Goal: Transaction & Acquisition: Purchase product/service

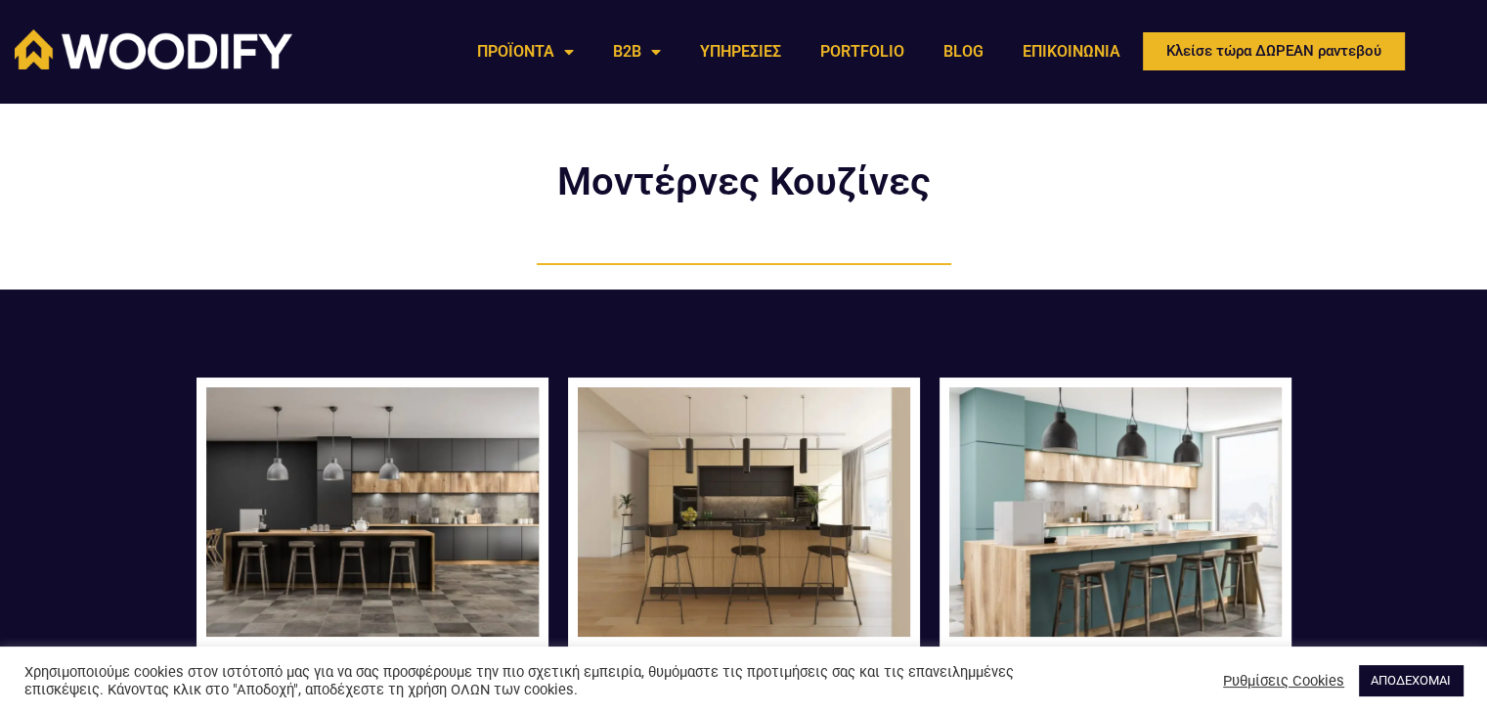
click at [478, 494] on img at bounding box center [372, 511] width 332 height 249
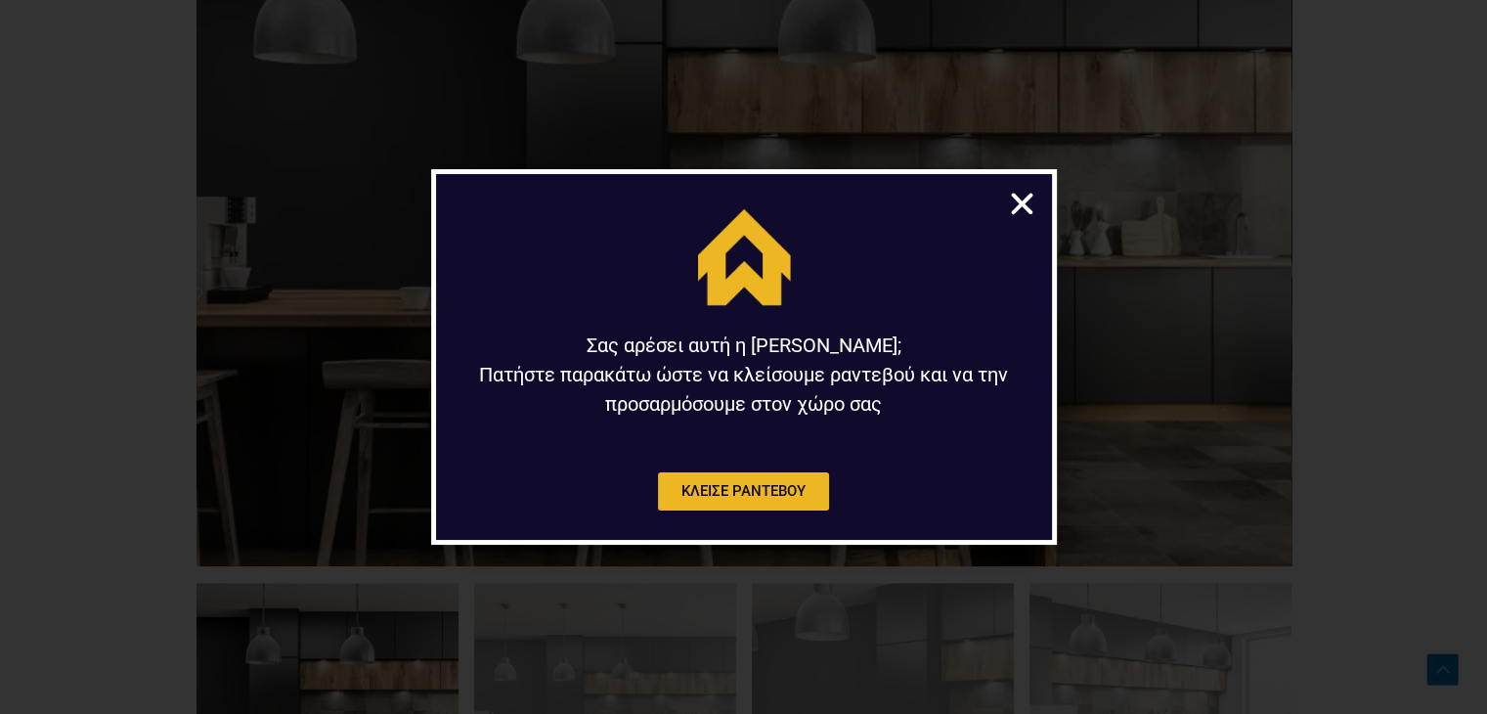
scroll to position [1035, 0]
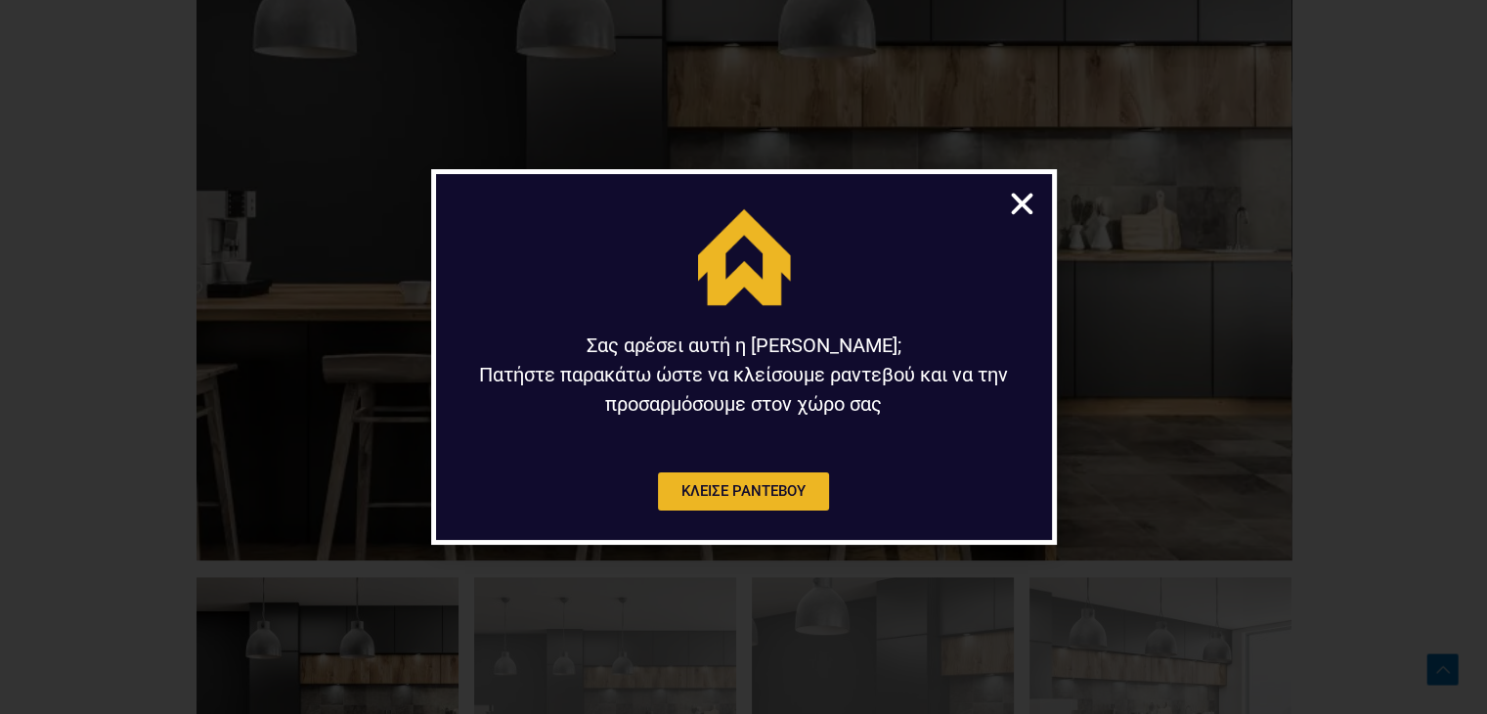
click at [1009, 208] on icon "Close" at bounding box center [1022, 204] width 30 height 30
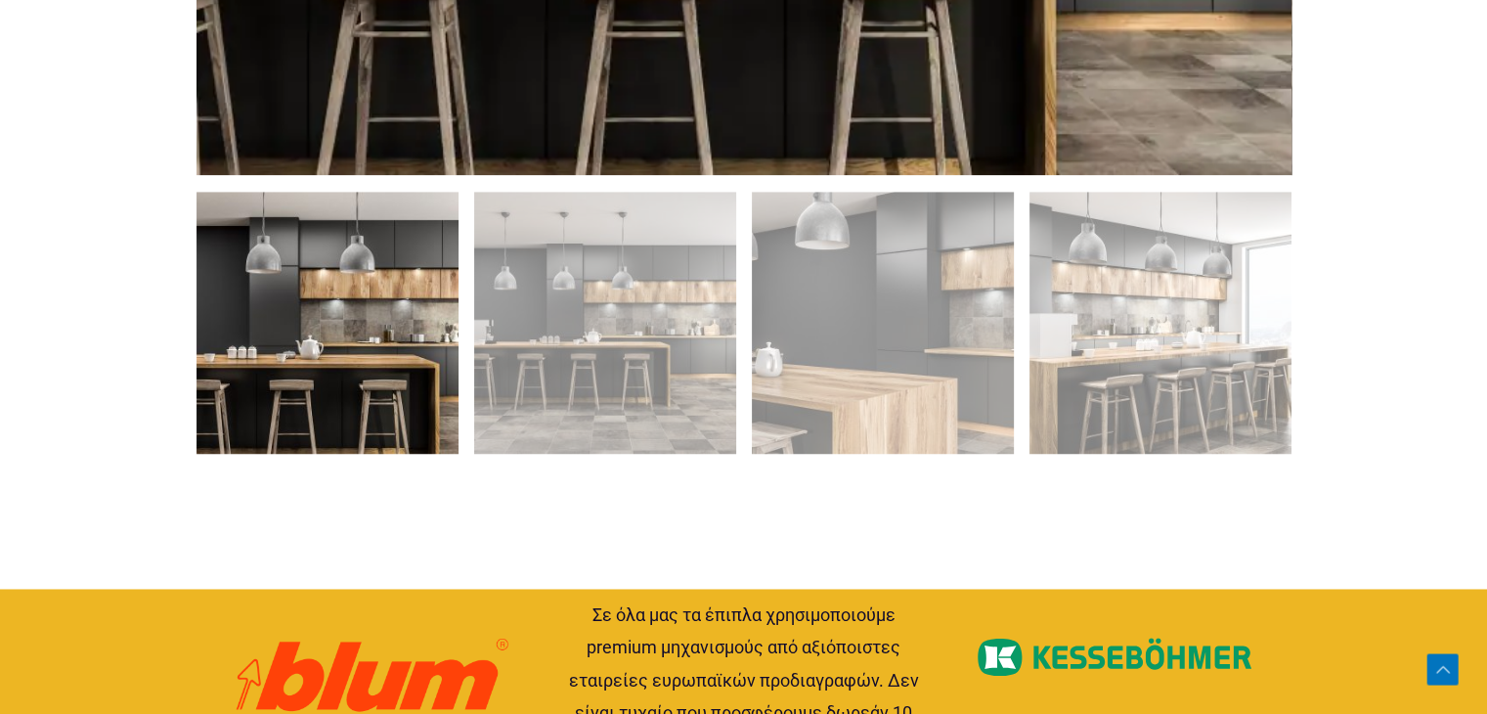
scroll to position [1426, 0]
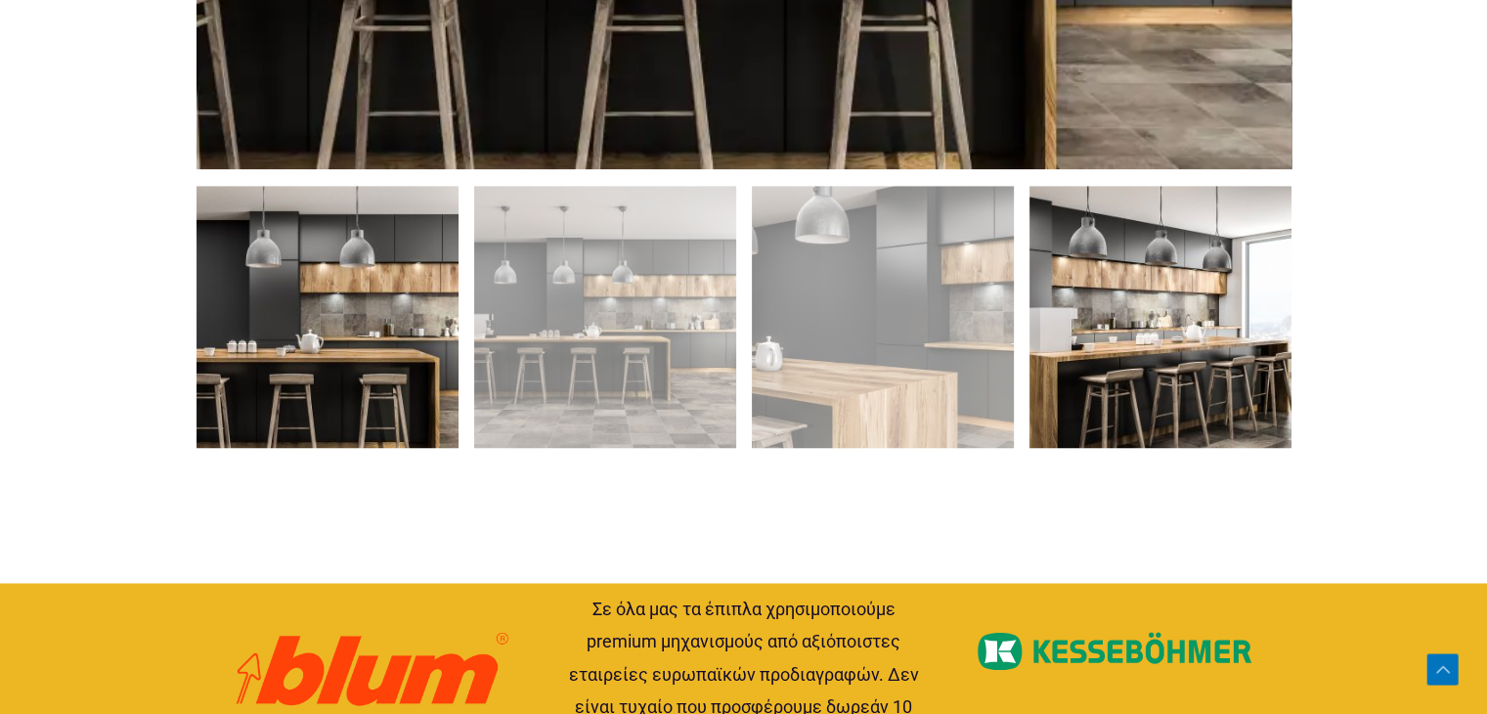
click at [1103, 365] on img at bounding box center [1161, 317] width 262 height 262
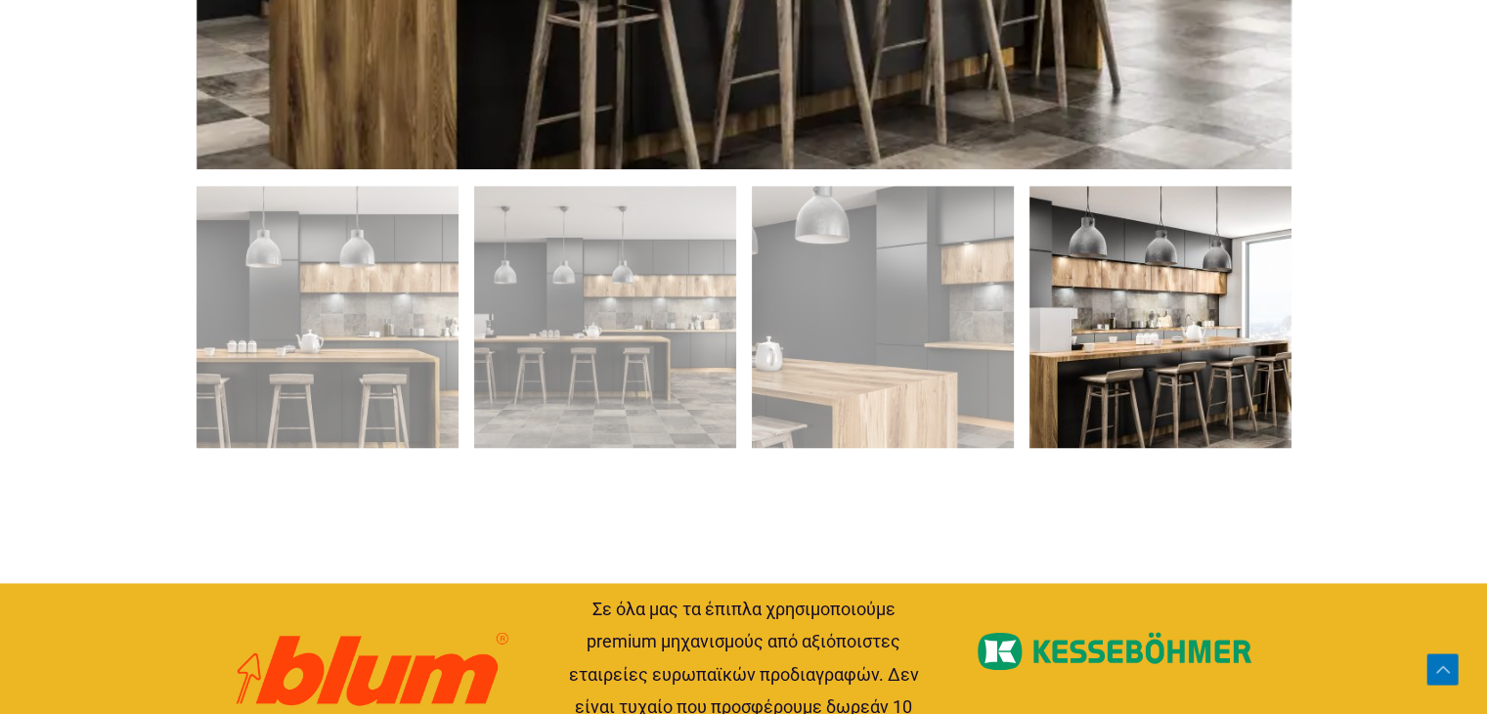
click at [1103, 365] on img at bounding box center [1161, 317] width 262 height 262
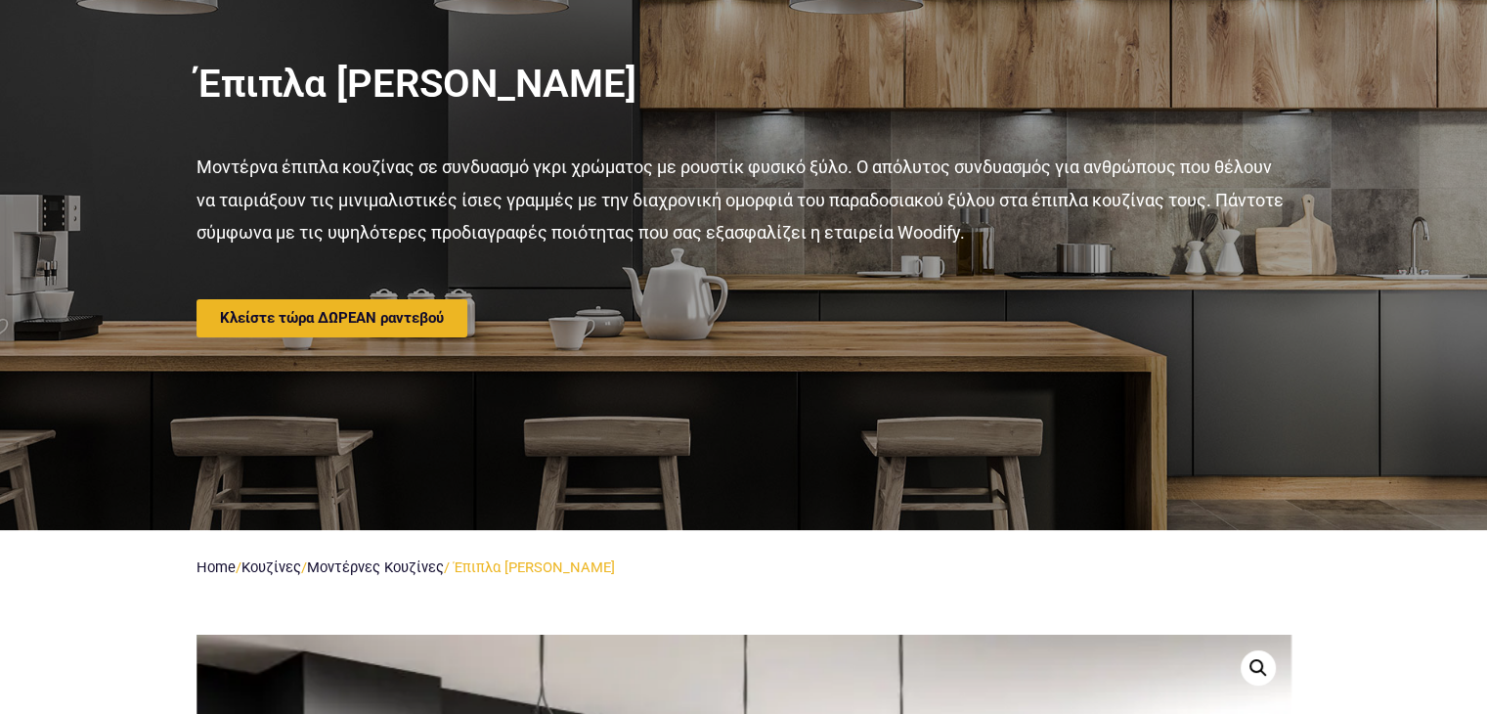
scroll to position [0, 0]
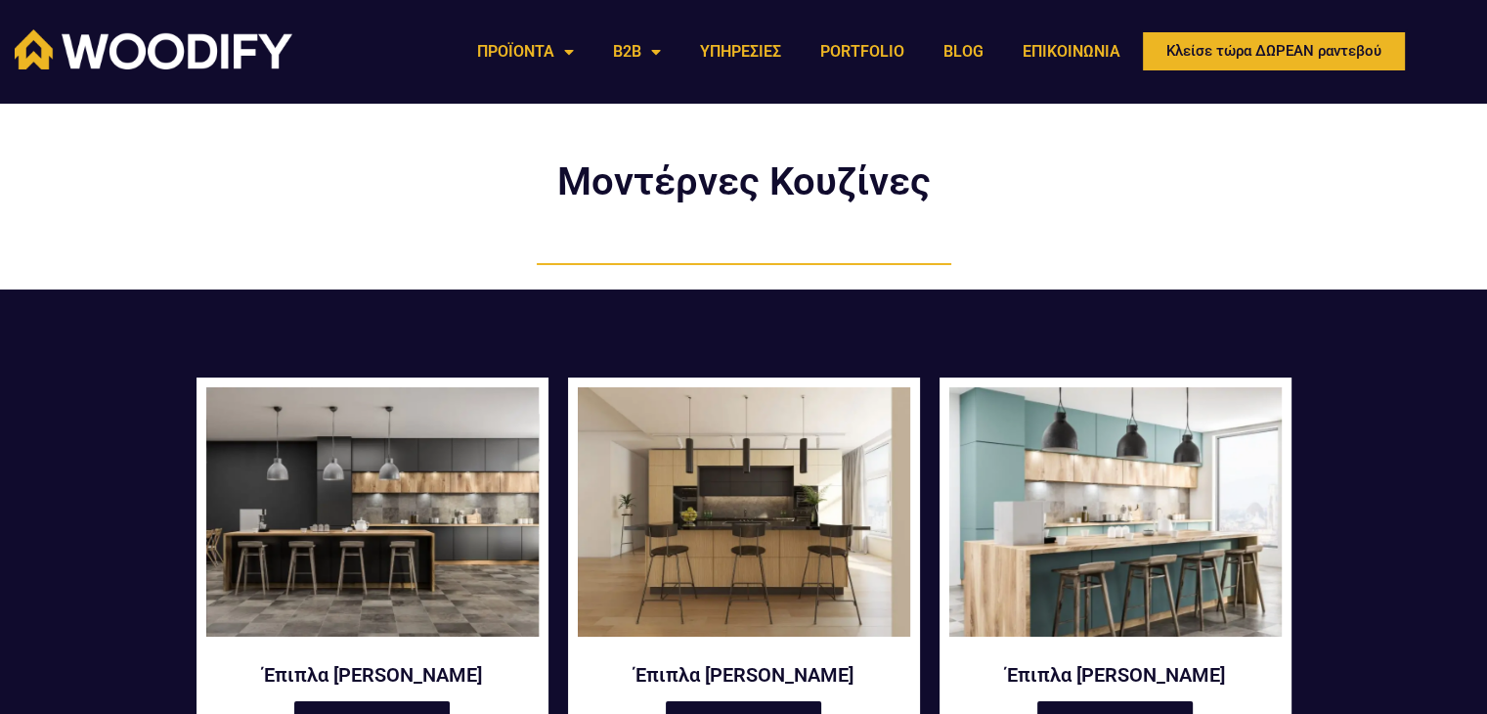
click at [462, 510] on img at bounding box center [372, 511] width 332 height 249
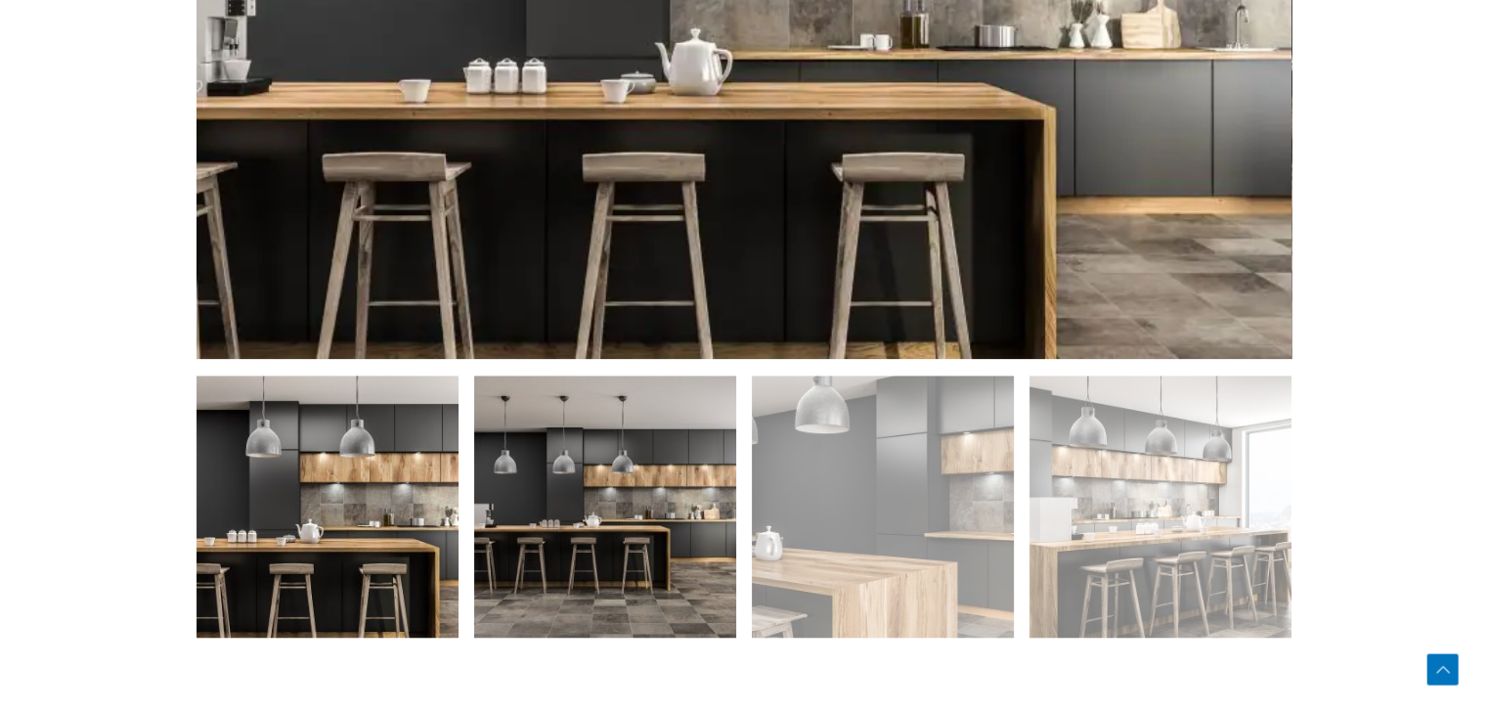
scroll to position [1228, 0]
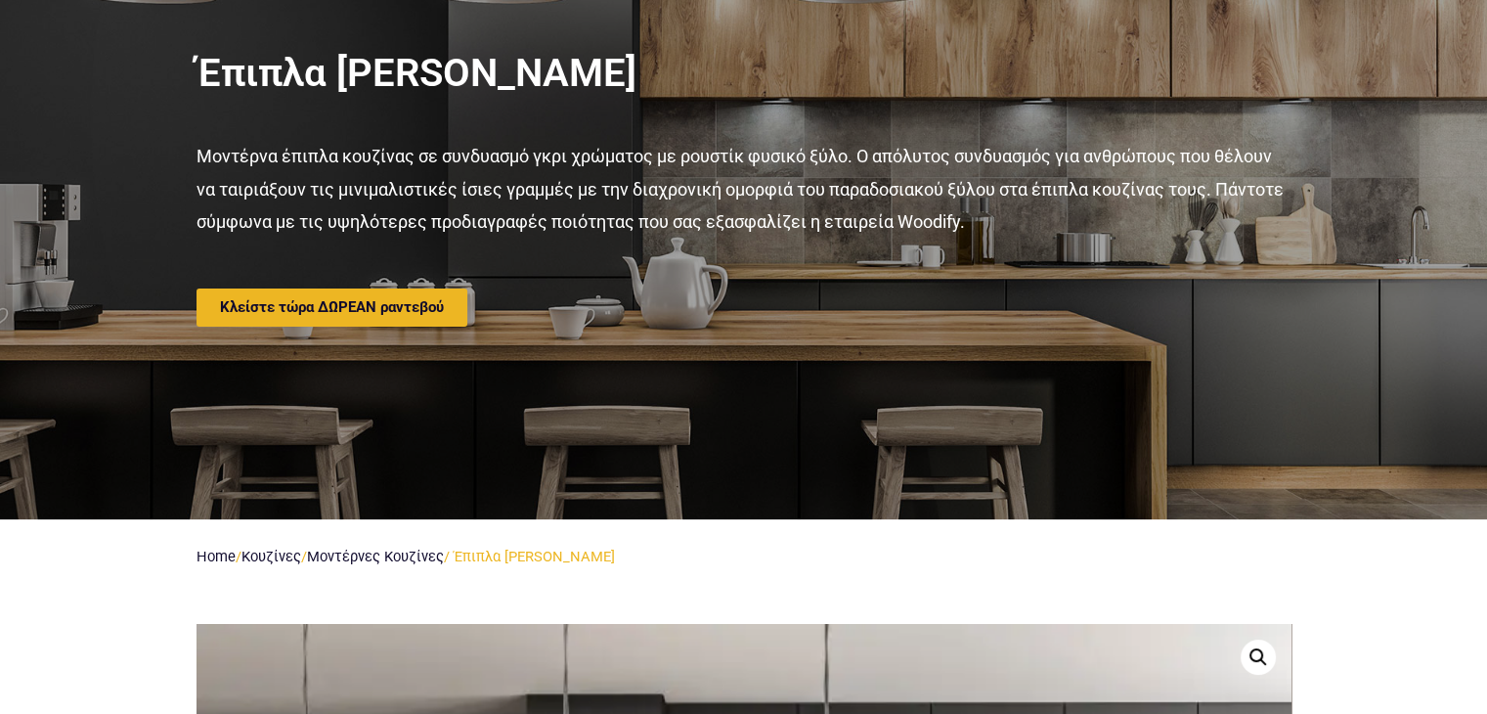
scroll to position [0, 0]
